Goal: Transaction & Acquisition: Purchase product/service

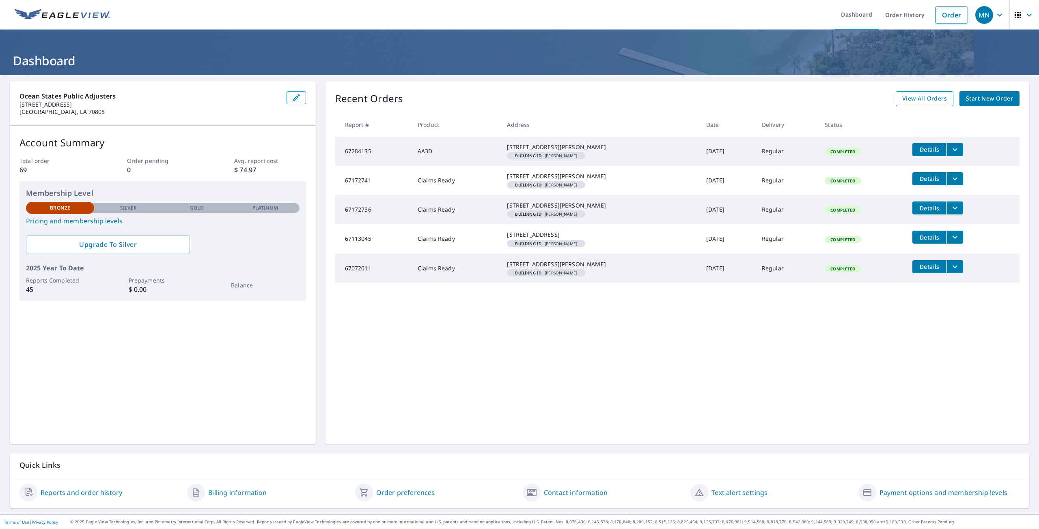
click at [938, 101] on span "View All Orders" at bounding box center [924, 99] width 45 height 10
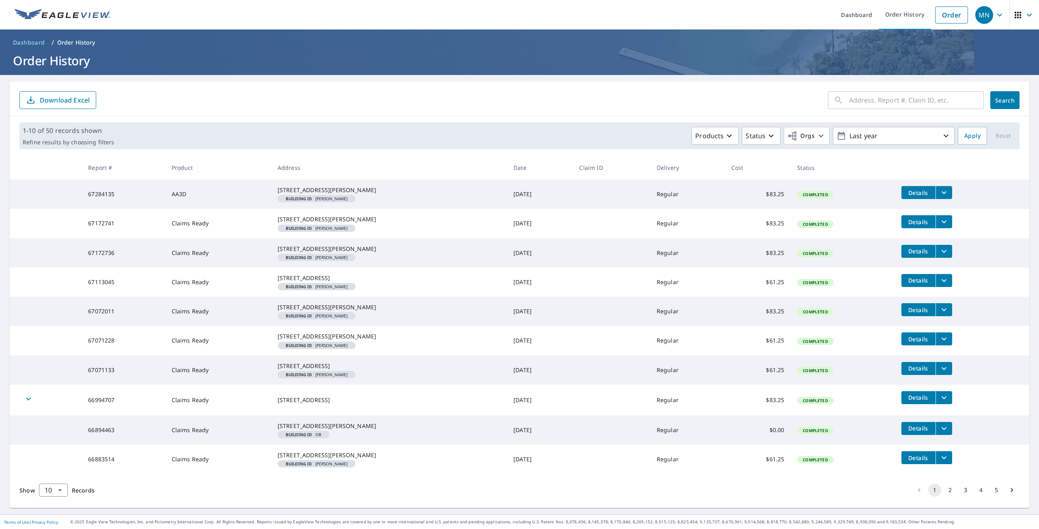
click at [859, 103] on input "text" at bounding box center [916, 100] width 135 height 23
type input "1104"
click button "Search" at bounding box center [1004, 100] width 29 height 18
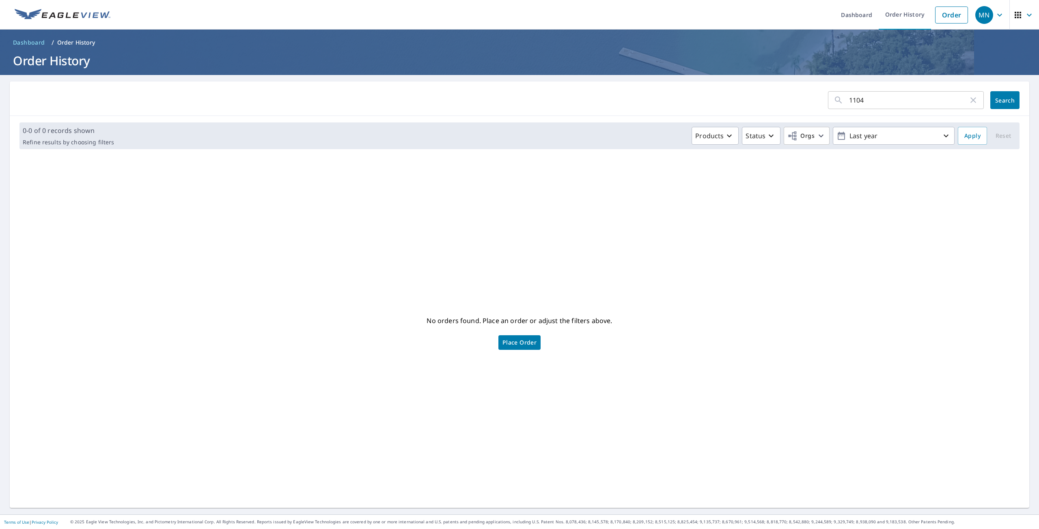
click at [87, 43] on p "Order History" at bounding box center [76, 43] width 38 height 8
click at [944, 15] on link "Order" at bounding box center [951, 14] width 33 height 17
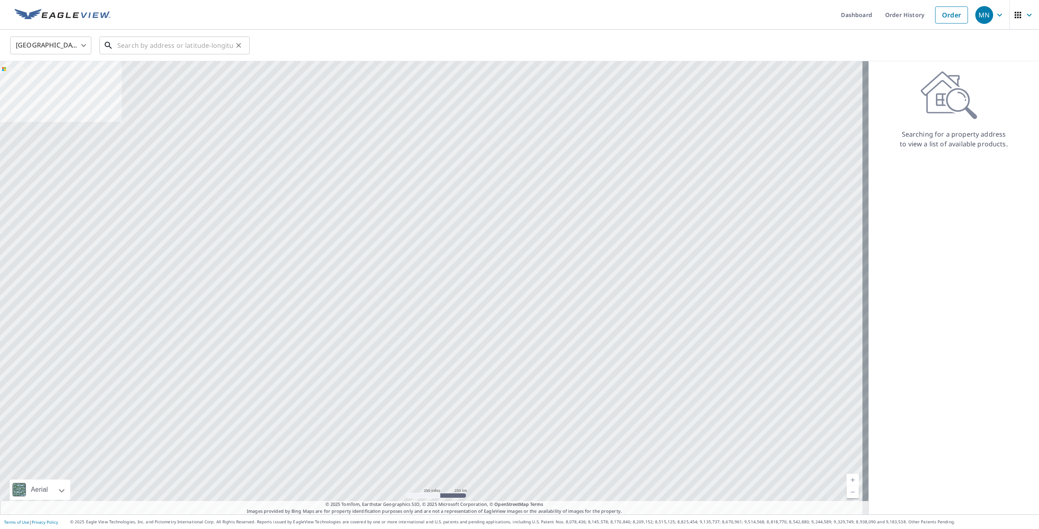
click at [200, 46] on input "text" at bounding box center [175, 45] width 116 height 23
paste input "[STREET_ADDRESS]"
click at [180, 68] on span "[STREET_ADDRESS]" at bounding box center [179, 69] width 127 height 10
type input "[STREET_ADDRESS]"
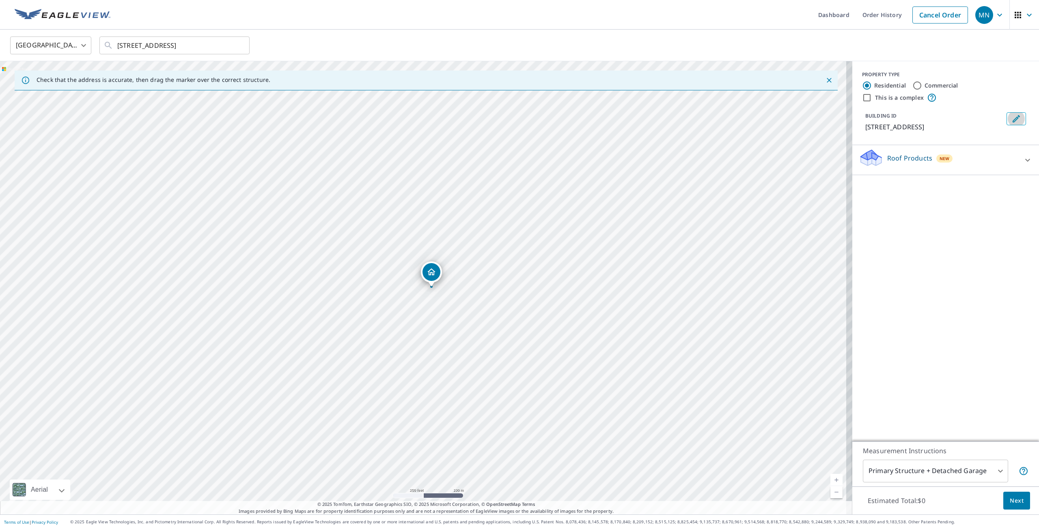
click at [1011, 119] on icon "Edit building 1" at bounding box center [1016, 119] width 10 height 10
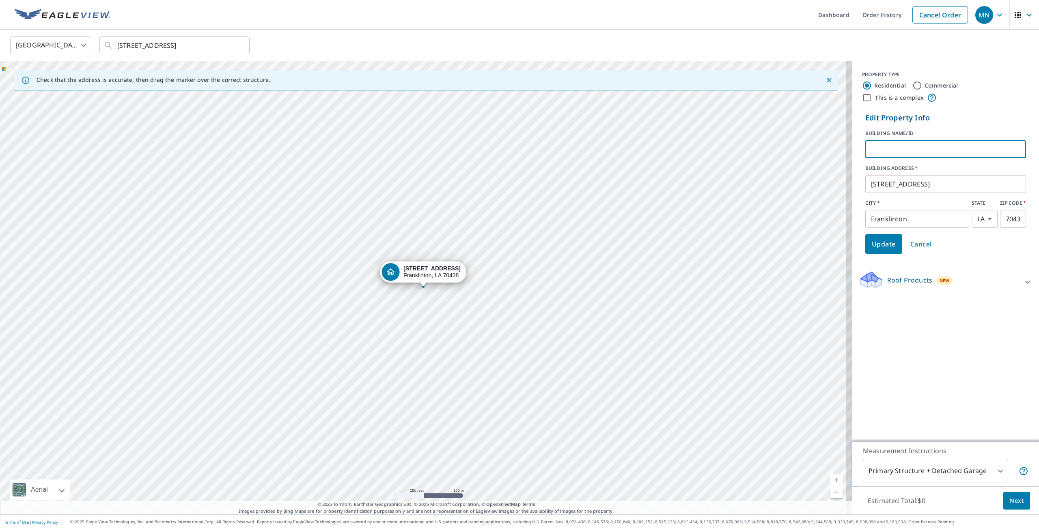
click at [912, 151] on input "text" at bounding box center [945, 149] width 161 height 23
type input "[PERSON_NAME]"
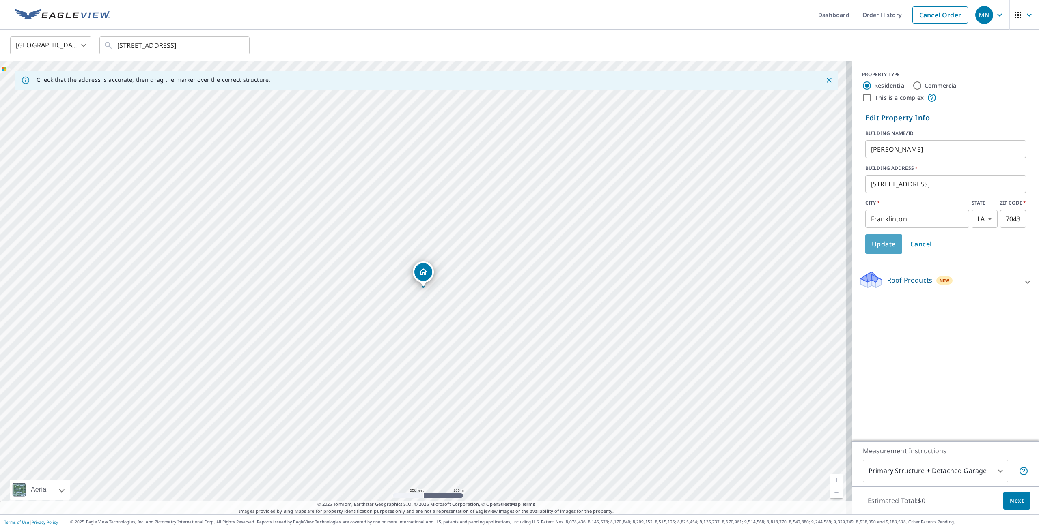
click at [878, 241] on span "Update" at bounding box center [884, 244] width 24 height 11
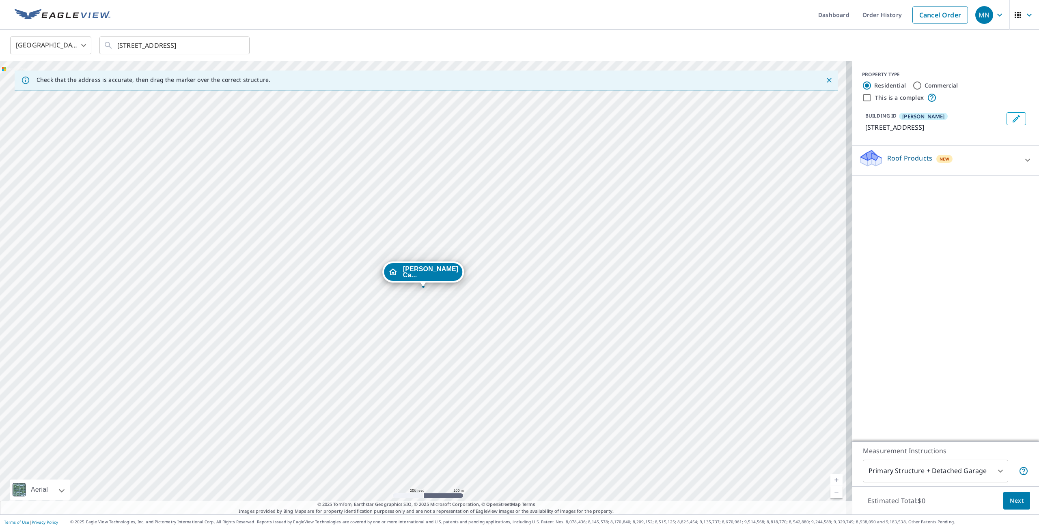
click at [906, 162] on p "Roof Products" at bounding box center [909, 158] width 45 height 10
click at [891, 185] on p "ClaimsReady™" at bounding box center [893, 184] width 45 height 10
click at [871, 185] on input "ClaimsReady™ $33.25 - $83.25" at bounding box center [865, 184] width 12 height 10
checkbox input "true"
click at [1004, 495] on button "Next" at bounding box center [1016, 501] width 27 height 18
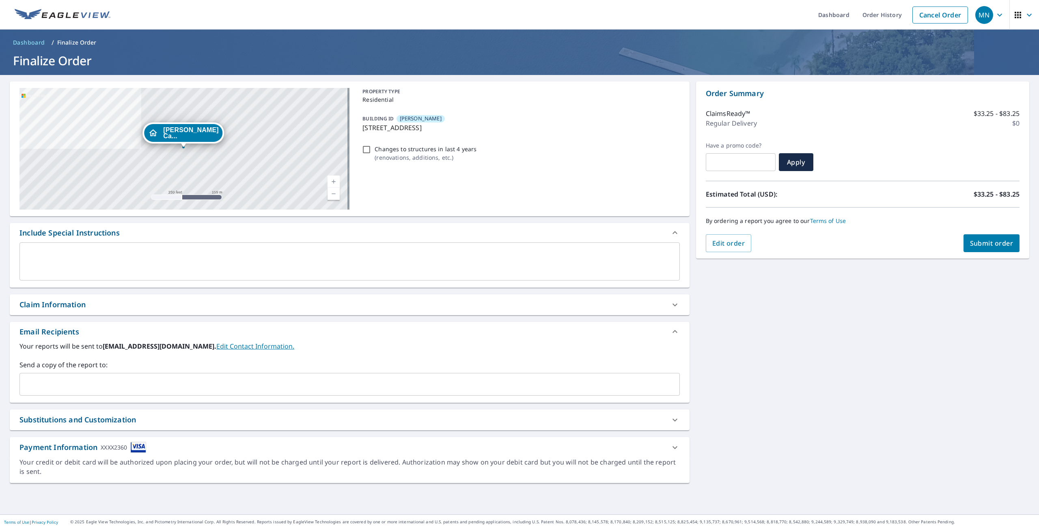
click at [990, 250] on button "Submit order" at bounding box center [991, 244] width 56 height 18
